Goal: Information Seeking & Learning: Learn about a topic

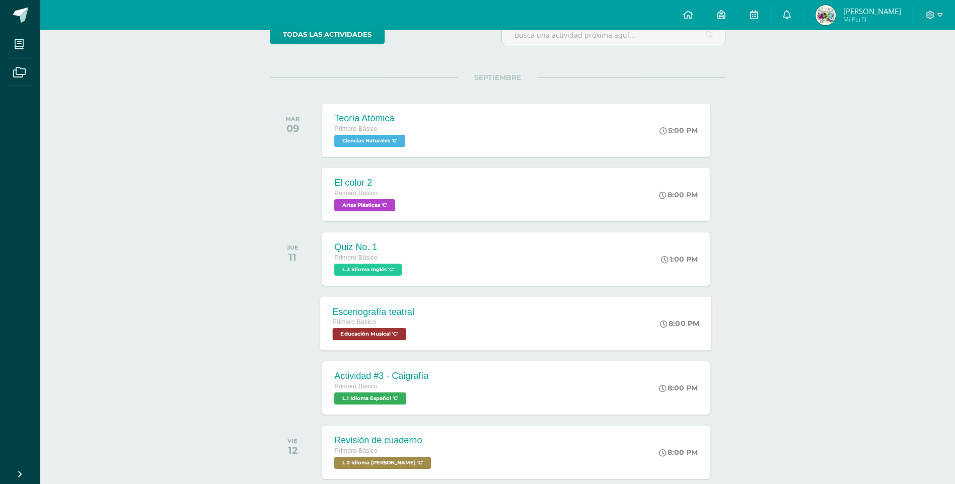
scroll to position [101, 0]
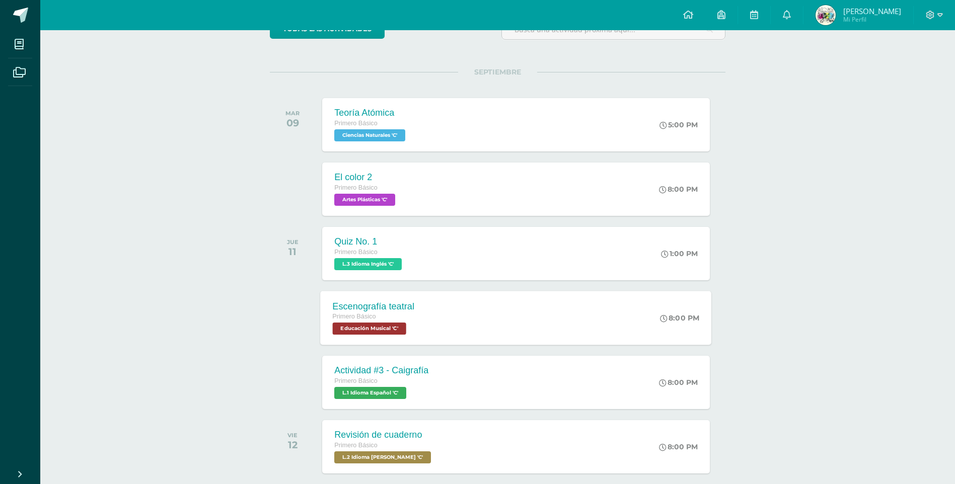
click at [463, 325] on div "Escenografía teatral Primero Básico Educación Musical 'C' 8:00 PM Escenografía …" at bounding box center [516, 318] width 391 height 54
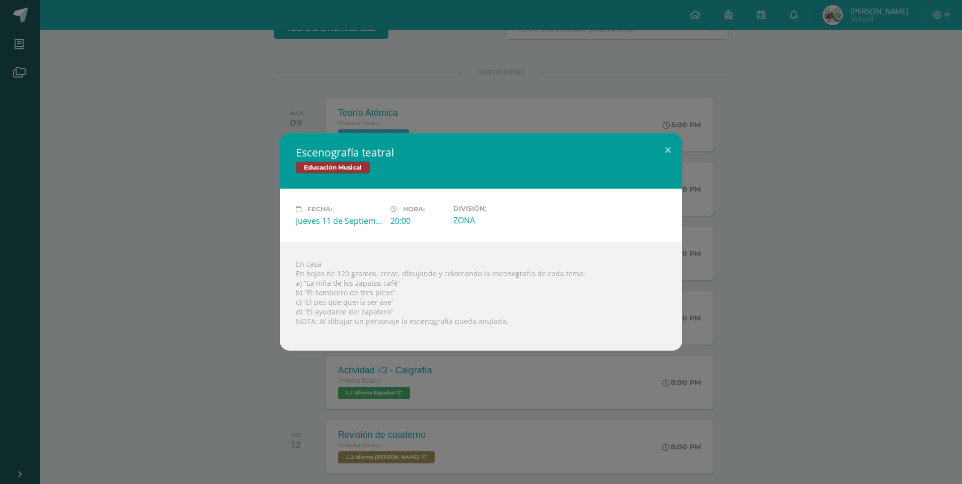
click at [74, 257] on div "Escenografía teatral Educación Musical Fecha: [DATE] Hora: 20:00 División:" at bounding box center [481, 241] width 954 height 217
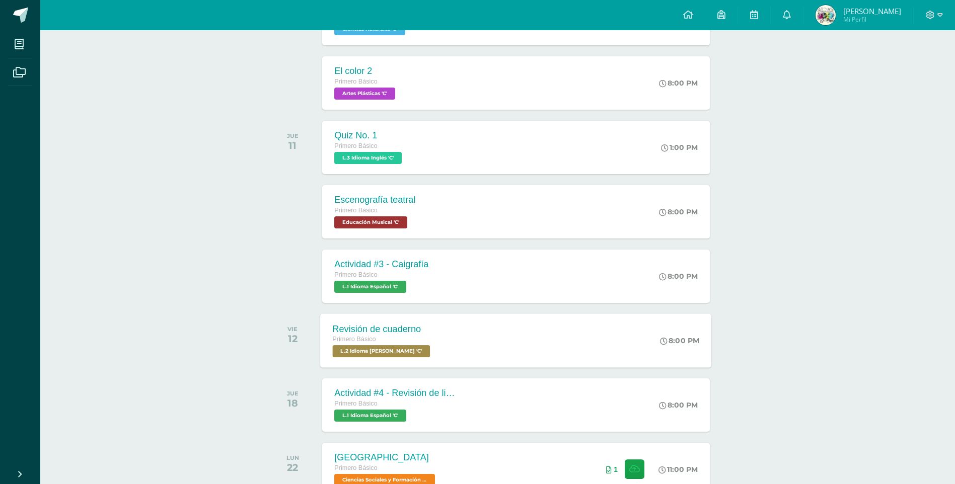
scroll to position [218, 0]
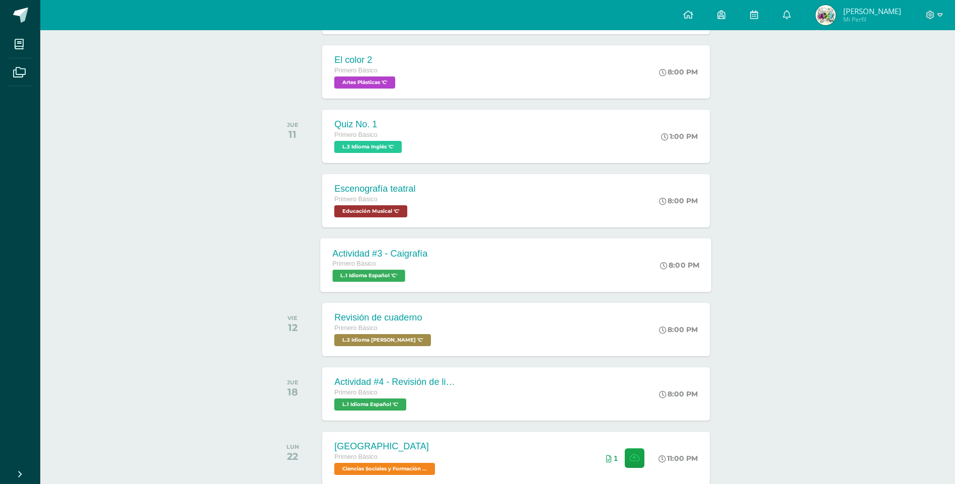
click at [462, 255] on div "Actividad #3 - Caigrafía Primero Básico L.1 Idioma Español 'C' 8:00 PM Activida…" at bounding box center [516, 265] width 391 height 54
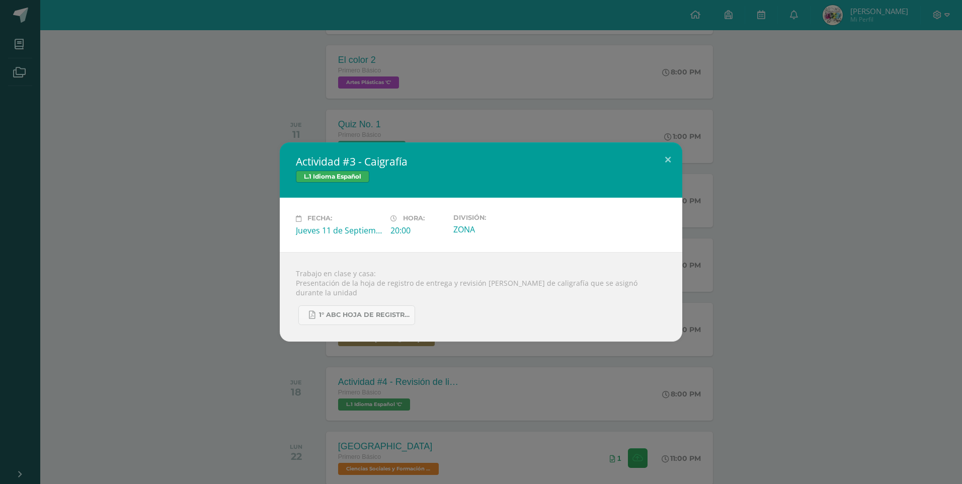
click at [136, 309] on div "Actividad #3 - Caigrafía L.1 Idioma Español Fecha: [DATE] Hora: 20:00 División:" at bounding box center [481, 241] width 954 height 199
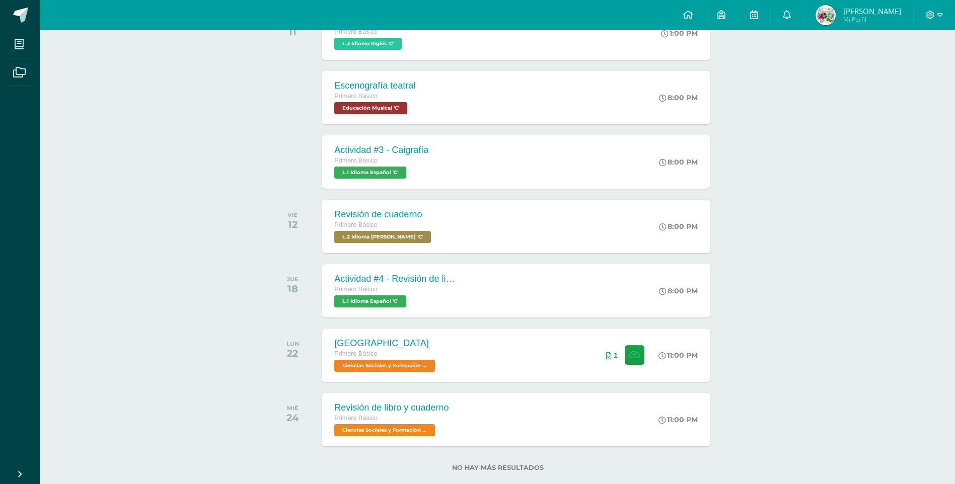
scroll to position [341, 0]
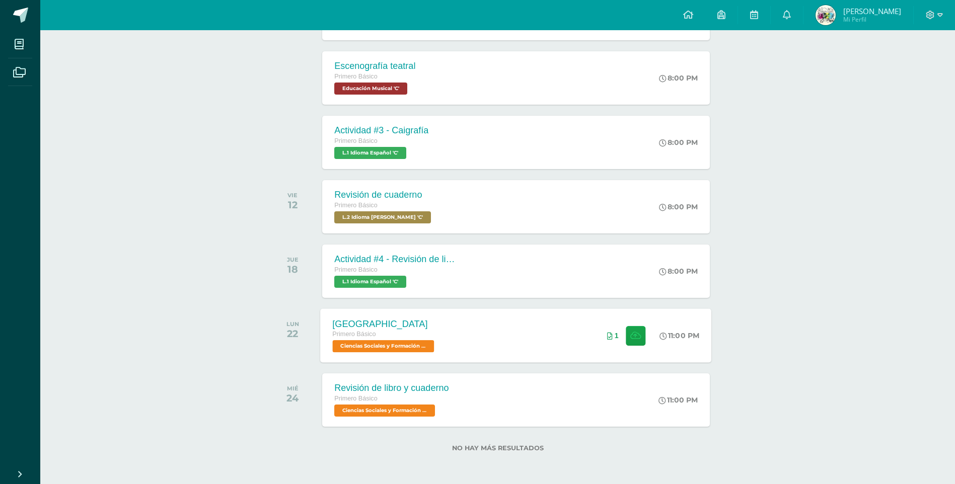
click at [529, 337] on div "[GEOGRAPHIC_DATA] Primero Básico Ciencias Sociales y Formación Ciudadana 'C' 11…" at bounding box center [516, 335] width 391 height 54
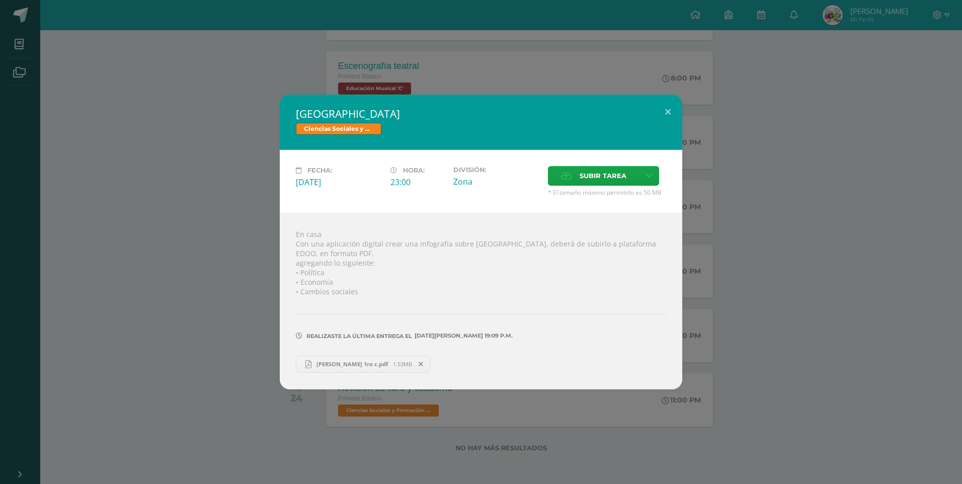
click at [402, 370] on link "[PERSON_NAME] 1ro c.pdf 1.53MB" at bounding box center [363, 364] width 134 height 17
click at [462, 67] on div "[GEOGRAPHIC_DATA] Ciencias Sociales y Formación Ciudadana Fecha: [DATE] Hora: 2…" at bounding box center [481, 242] width 962 height 484
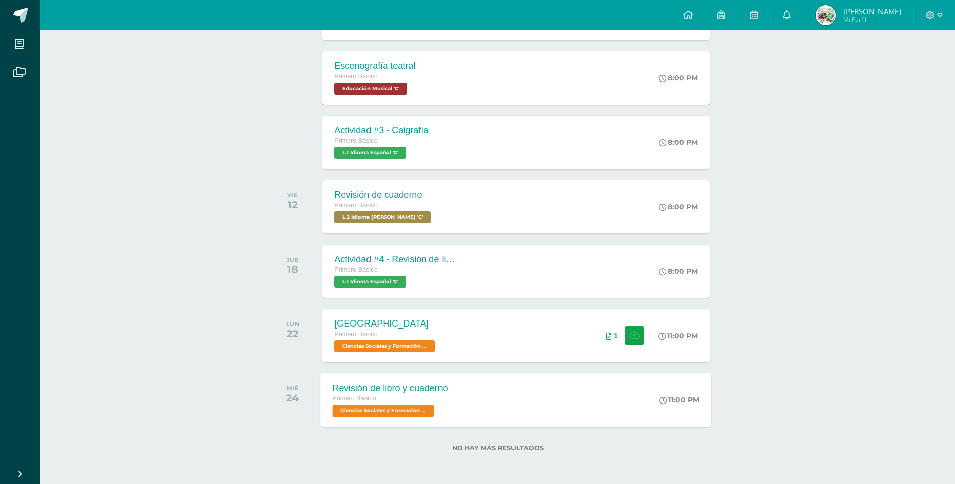
click at [468, 394] on div "Revisión de libro y cuaderno Primero Básico Ciencias Sociales y Formación Ciuda…" at bounding box center [516, 400] width 391 height 54
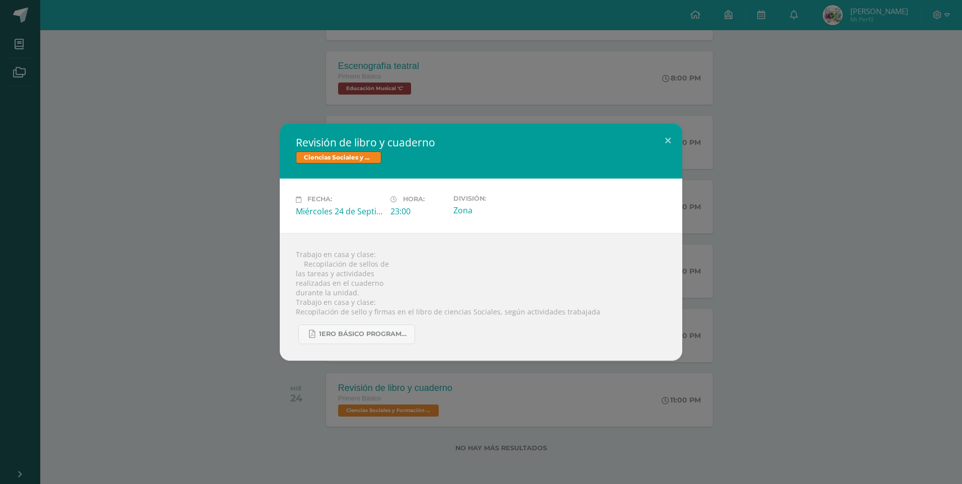
click at [798, 243] on div "Revisión de libro y cuaderno Ciencias Sociales y Formación Ciudadana Fecha: [DA…" at bounding box center [481, 241] width 954 height 237
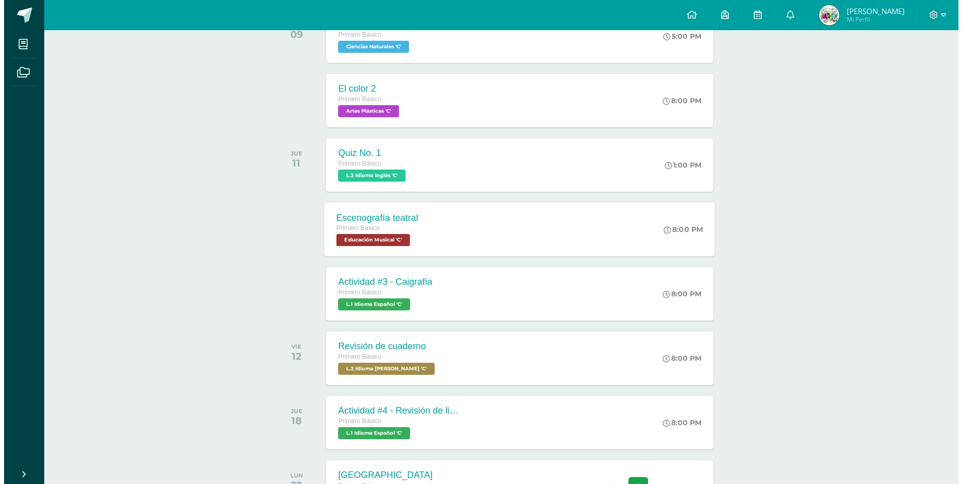
scroll to position [173, 0]
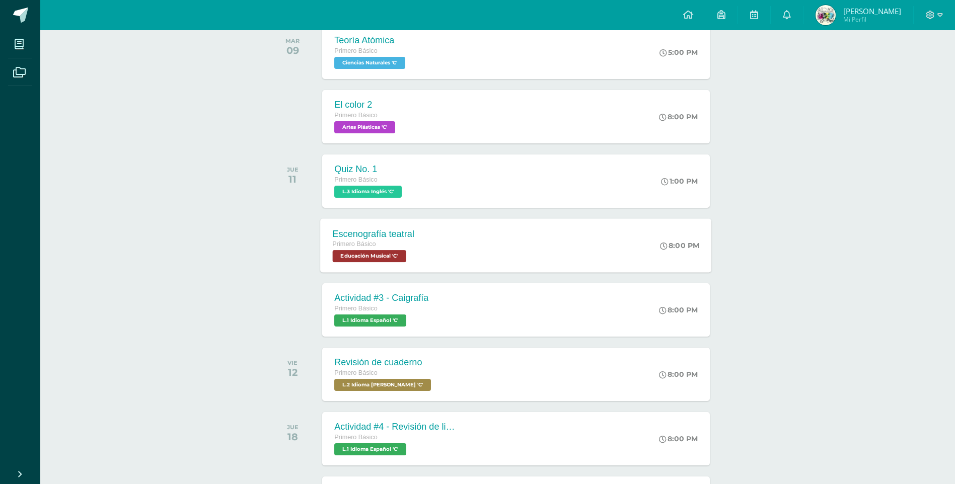
click at [600, 246] on div "Escenografía teatral Primero Básico Educación Musical 'C' 8:00 PM Escenografía …" at bounding box center [516, 245] width 391 height 54
